Goal: Complete application form

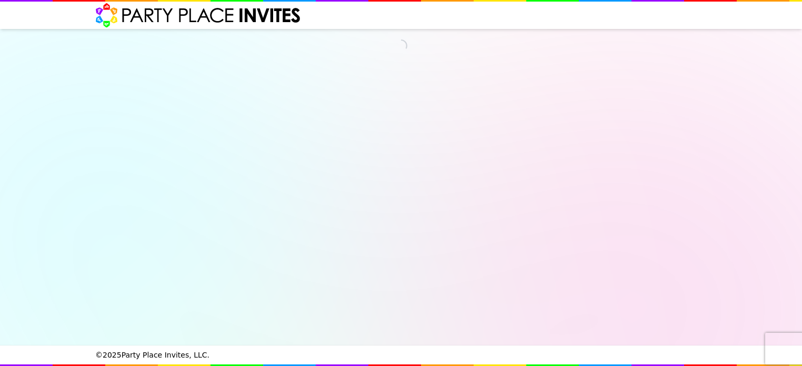
select select "540260"
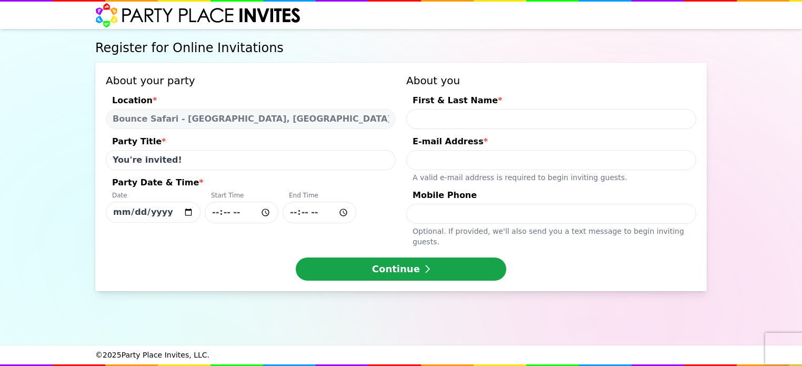
click at [187, 211] on input "[DATE]" at bounding box center [153, 211] width 95 height 21
type input "[DATE]"
click at [248, 211] on input "Party Date & Time * Date [DATE] Start Time End Time" at bounding box center [242, 212] width 74 height 22
click at [240, 212] on input "Party Date & Time * Date [DATE] Start Time End Time" at bounding box center [242, 212] width 74 height 22
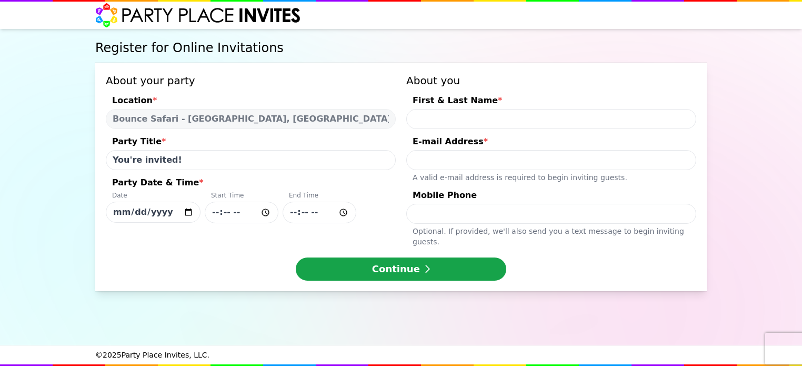
type input "16:00"
click at [295, 212] on input "Party Date & Time * Date [DATE] Start Time 16:00 End Time" at bounding box center [319, 212] width 74 height 22
type input "17:45"
click at [377, 229] on div "About your party Location * Bounce Safari - [GEOGRAPHIC_DATA], [GEOGRAPHIC_DATA…" at bounding box center [251, 160] width 290 height 174
click at [447, 114] on input "First & Last Name *" at bounding box center [551, 119] width 290 height 20
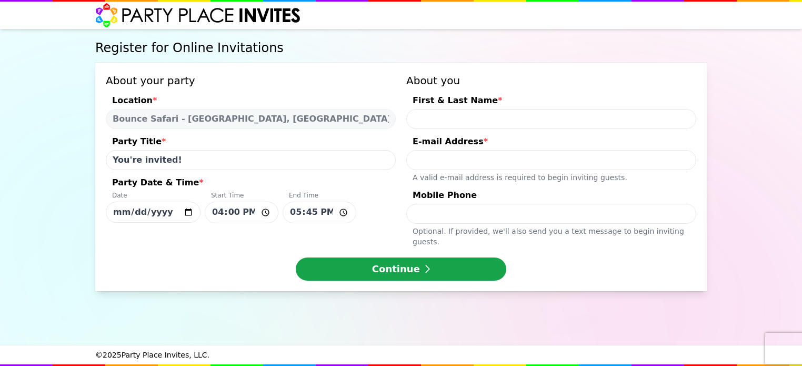
type input "[PERSON_NAME]"
type input "[EMAIL_ADDRESS][DOMAIN_NAME]"
type input "2014500015"
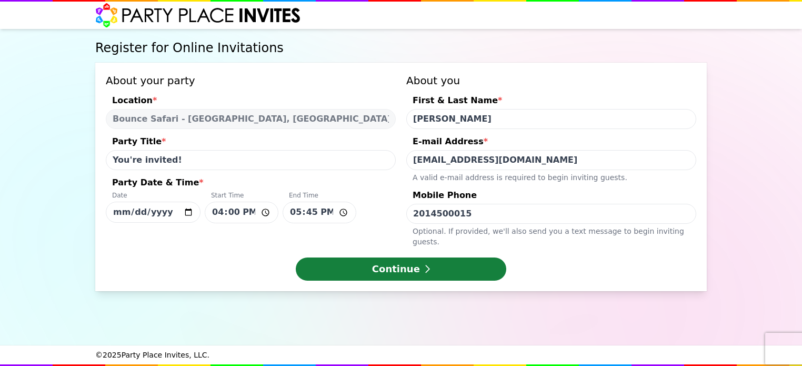
click at [387, 265] on button "Continue" at bounding box center [401, 268] width 210 height 23
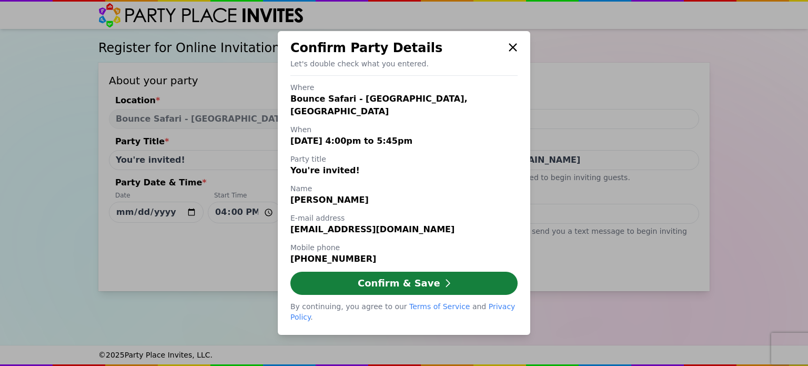
click at [365, 290] on button "Confirm & Save" at bounding box center [403, 282] width 227 height 23
